Goal: Task Accomplishment & Management: Use online tool/utility

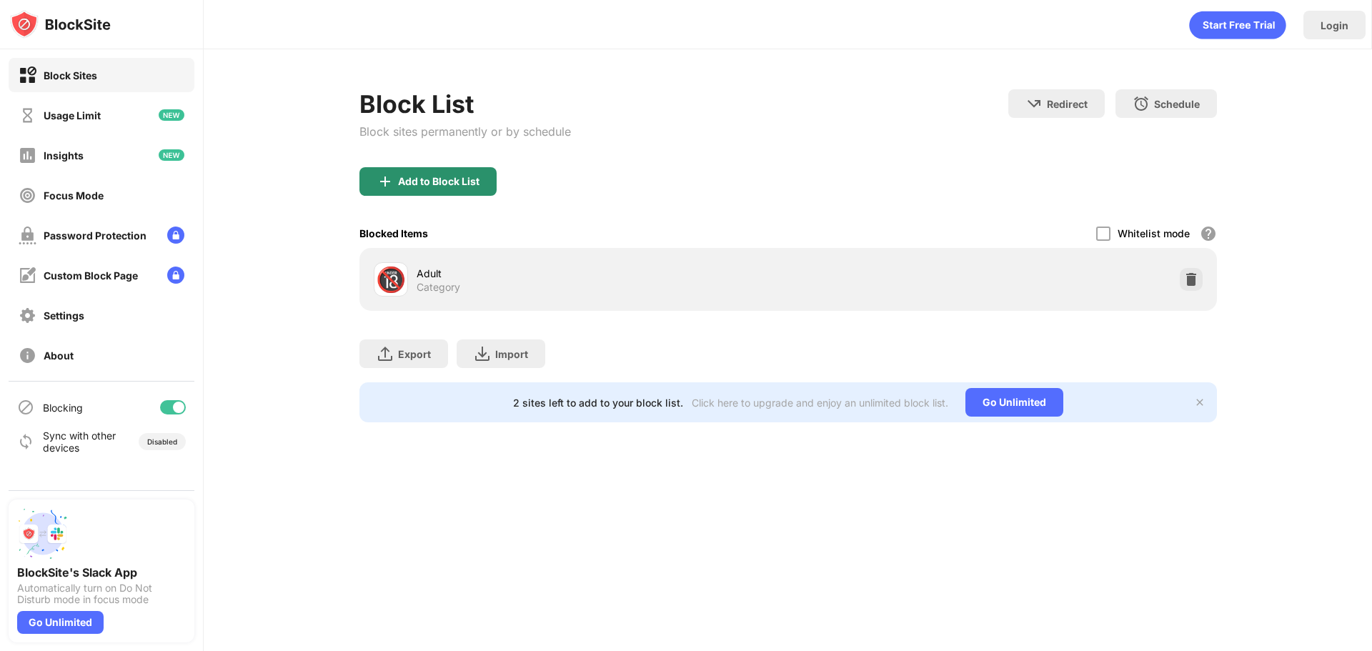
click at [445, 189] on div "Add to Block List" at bounding box center [427, 181] width 137 height 29
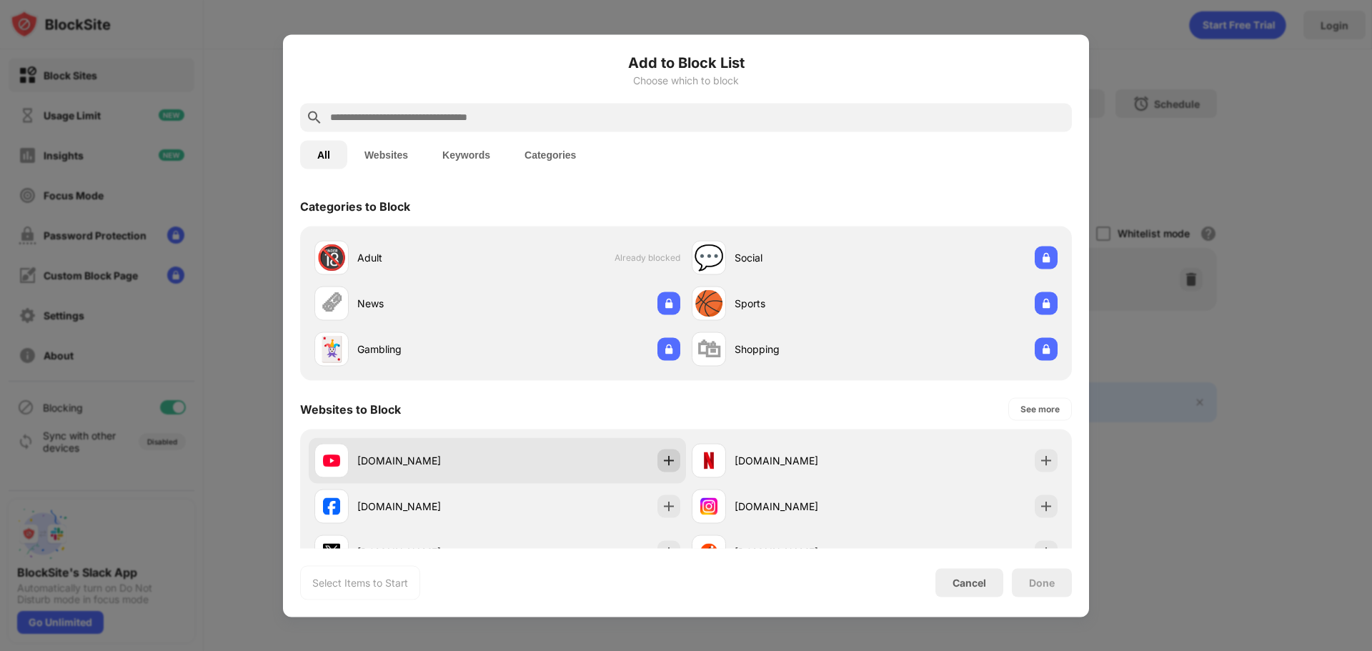
click at [668, 462] on img at bounding box center [669, 460] width 14 height 14
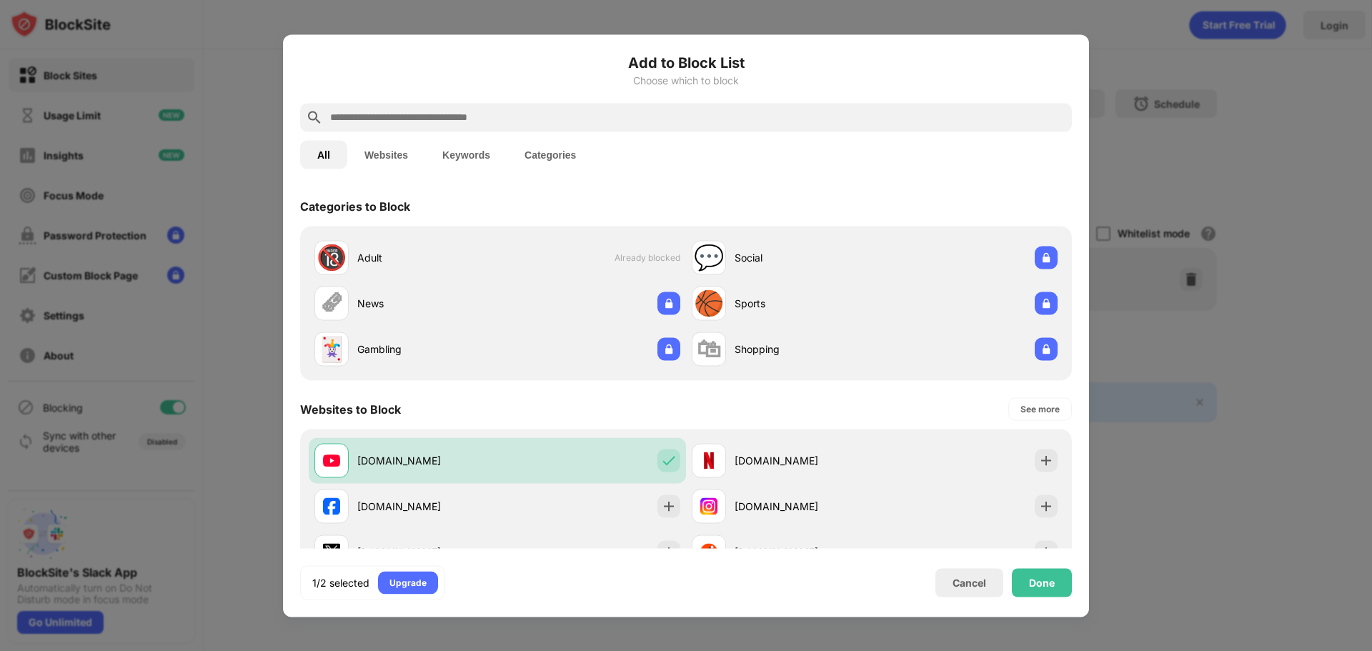
click at [542, 119] on input "text" at bounding box center [697, 117] width 737 height 17
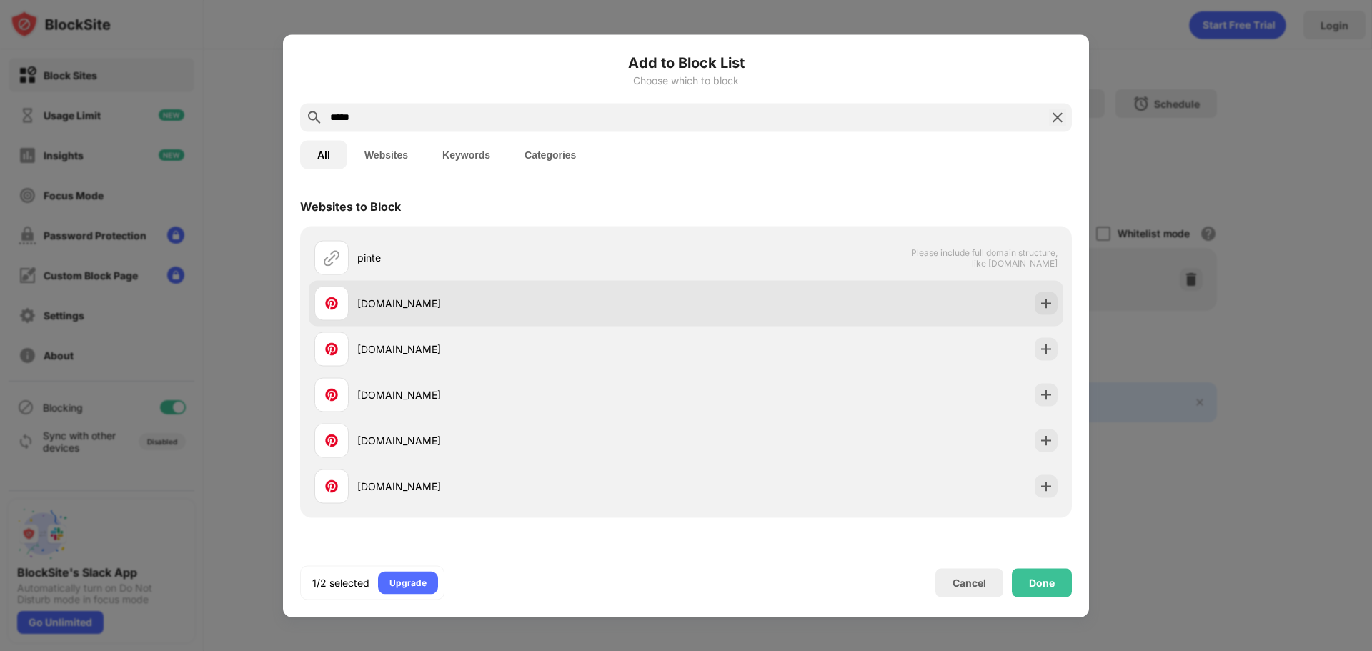
type input "*****"
click at [1039, 302] on img at bounding box center [1046, 303] width 14 height 14
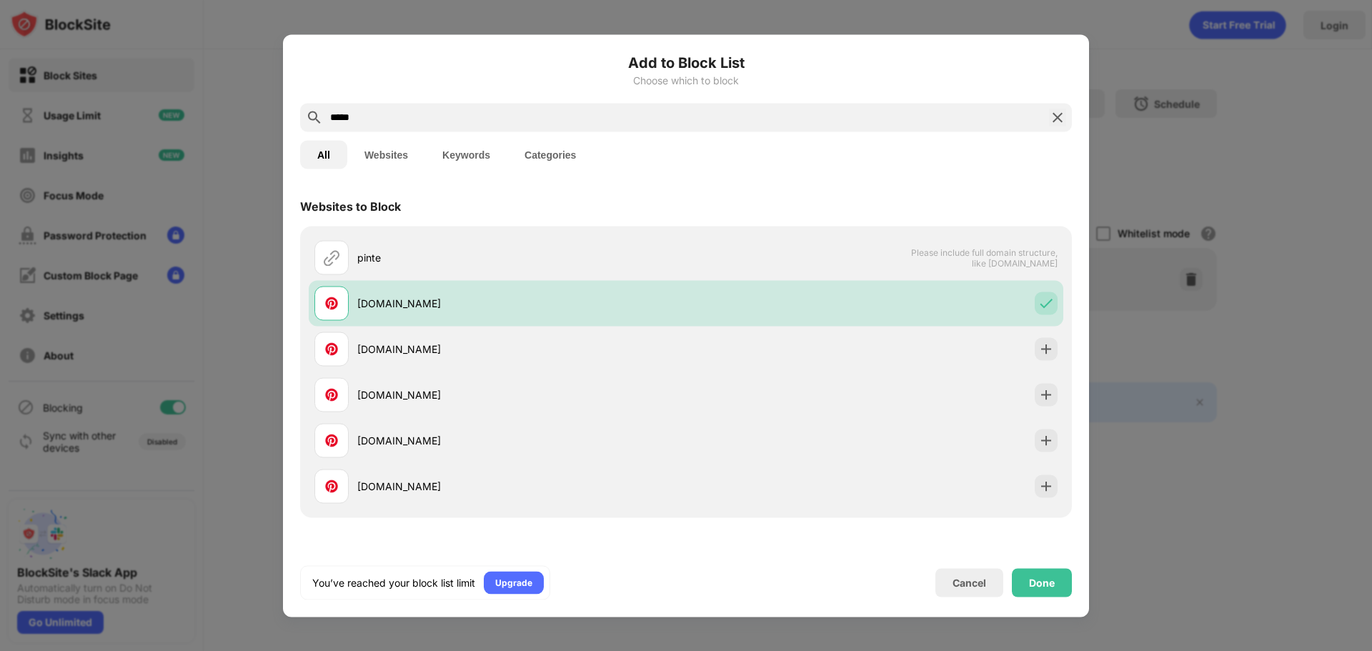
click at [1060, 579] on div "Done" at bounding box center [1042, 582] width 60 height 29
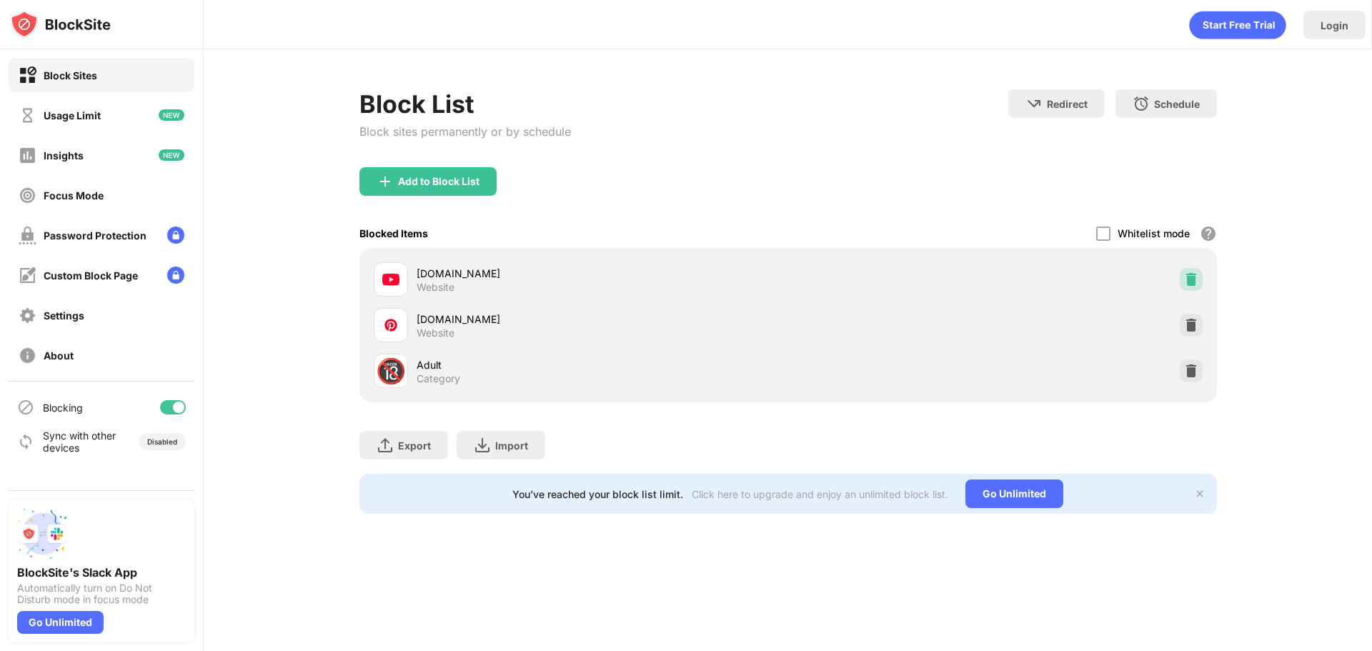
click at [1190, 283] on img at bounding box center [1191, 279] width 14 height 14
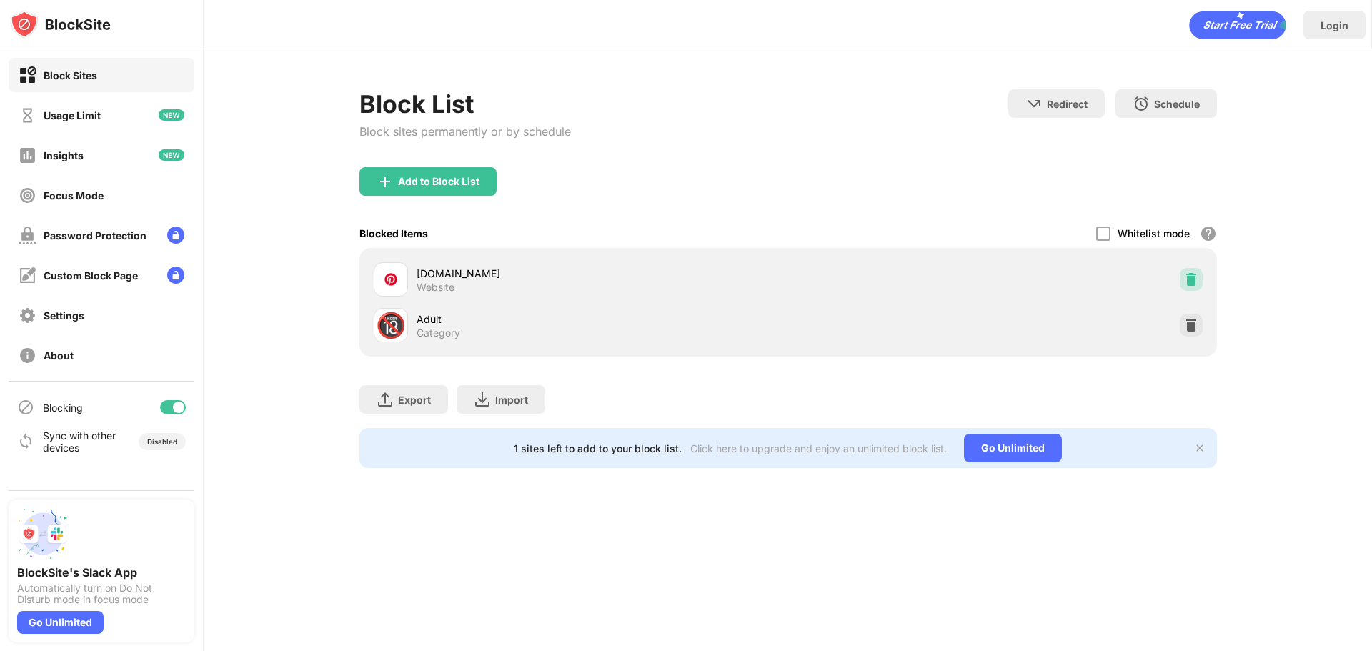
click at [1194, 275] on img at bounding box center [1191, 279] width 14 height 14
